Goal: Transaction & Acquisition: Purchase product/service

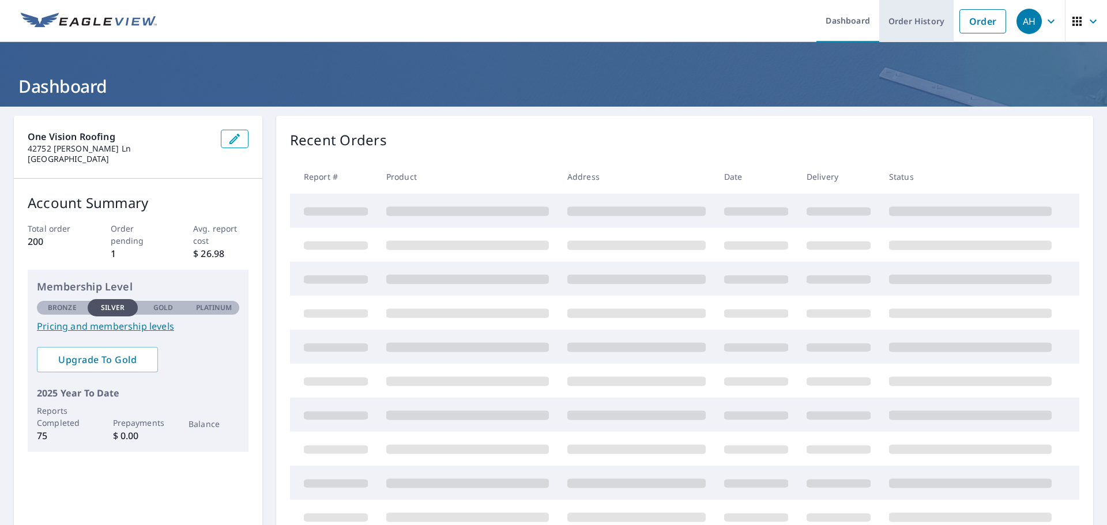
click at [899, 28] on link "Order History" at bounding box center [916, 21] width 74 height 42
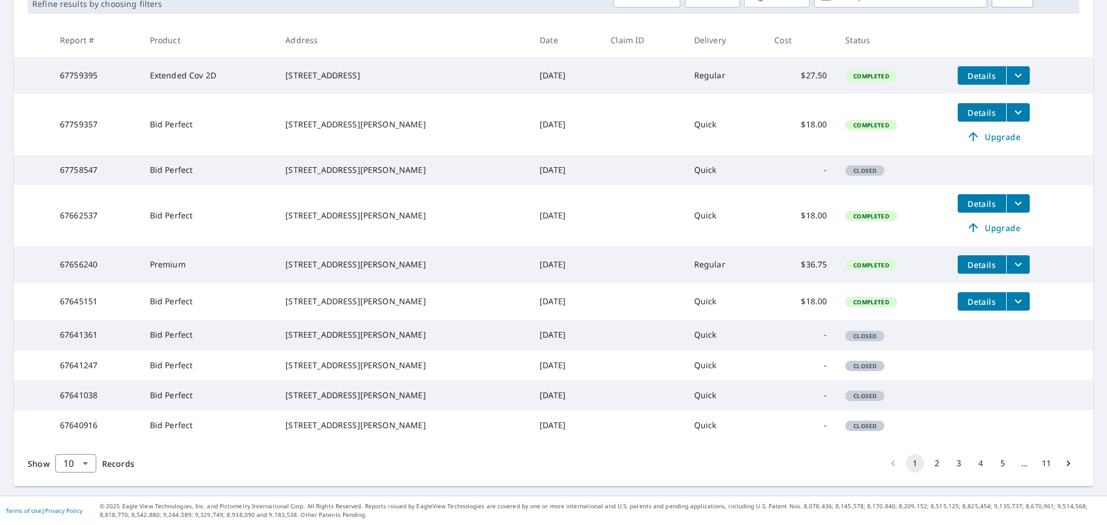
scroll to position [269, 0]
click at [927, 465] on button "2" at bounding box center [936, 463] width 18 height 18
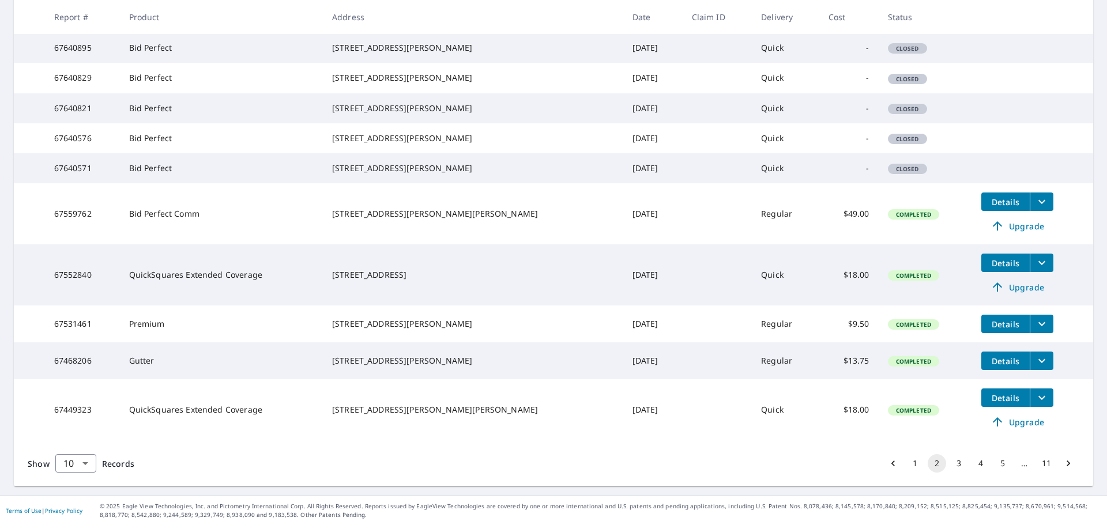
scroll to position [288, 0]
click at [958, 465] on button "3" at bounding box center [958, 463] width 18 height 18
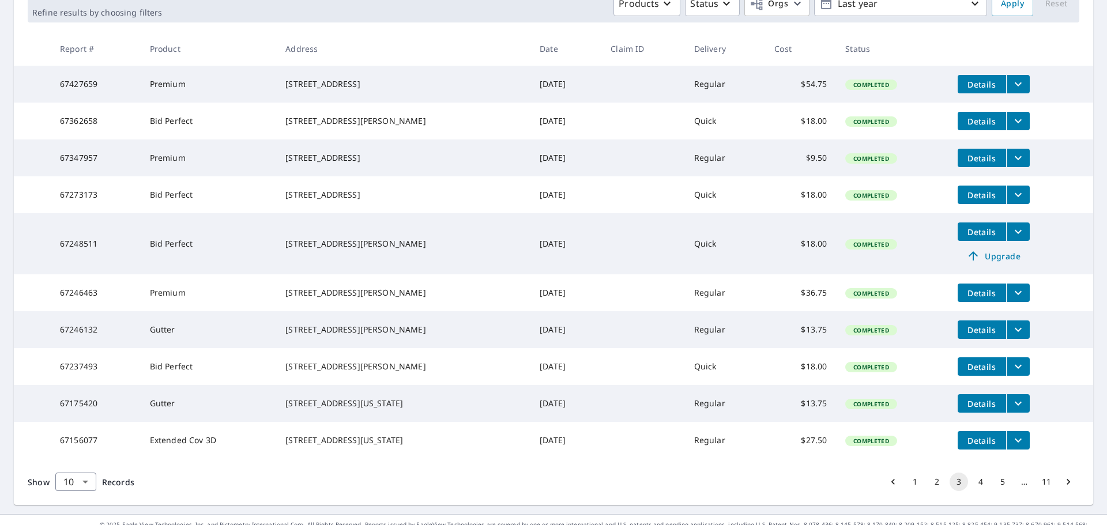
scroll to position [231, 0]
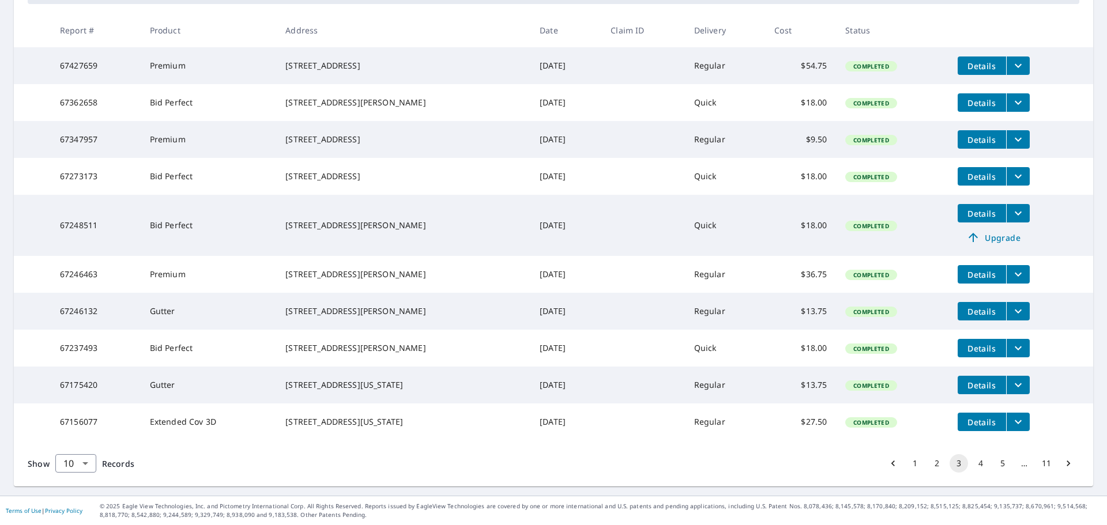
click at [906, 473] on button "1" at bounding box center [914, 463] width 18 height 18
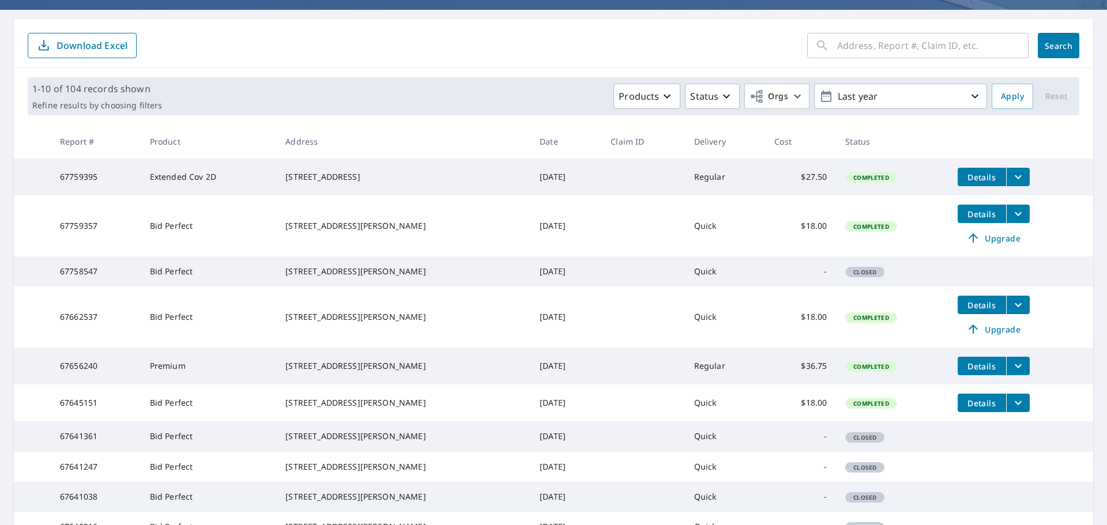
scroll to position [115, 0]
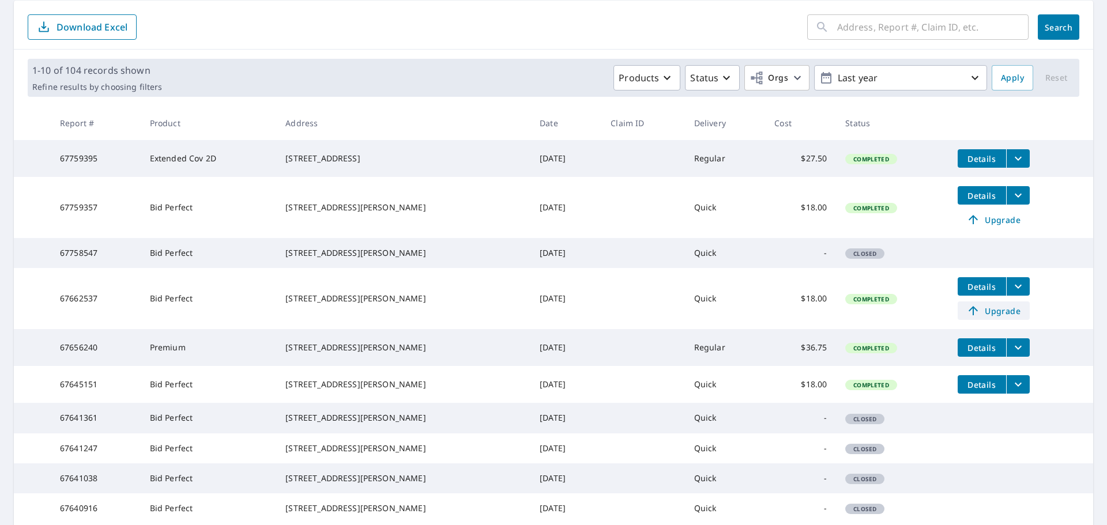
click at [969, 318] on icon at bounding box center [973, 311] width 14 height 14
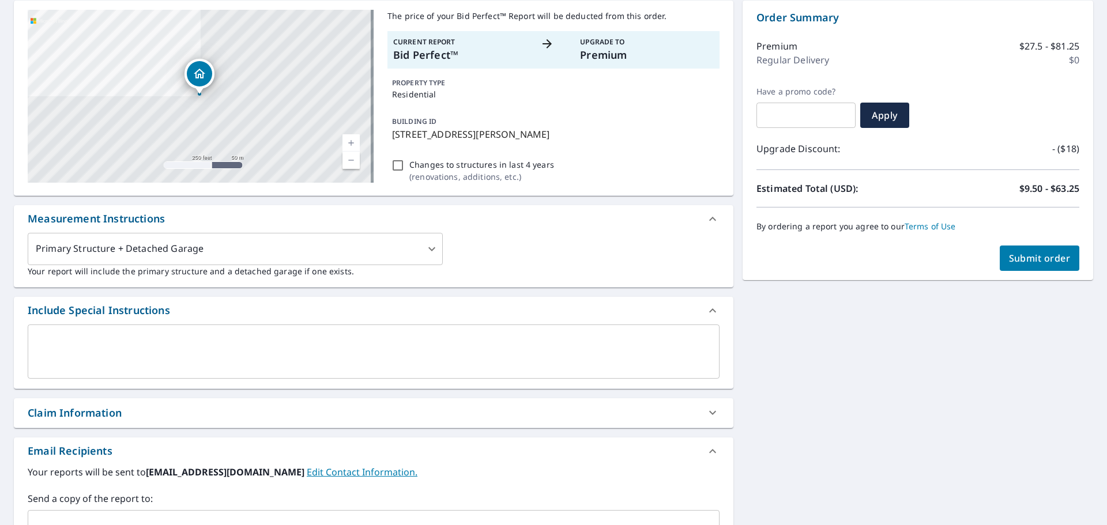
click at [1037, 251] on button "Submit order" at bounding box center [1039, 258] width 80 height 25
